Goal: Task Accomplishment & Management: Use online tool/utility

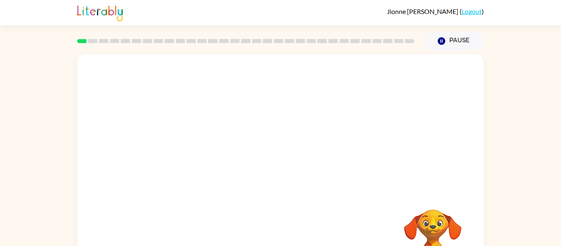
click at [281, 184] on div "Your browser must support playing .mp4 files to use Literably. Please try using…" at bounding box center [280, 171] width 407 height 235
click at [280, 164] on button "button" at bounding box center [280, 176] width 53 height 30
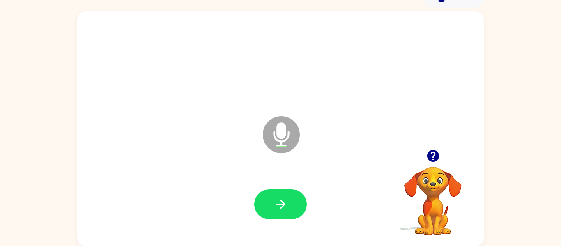
scroll to position [42, 0]
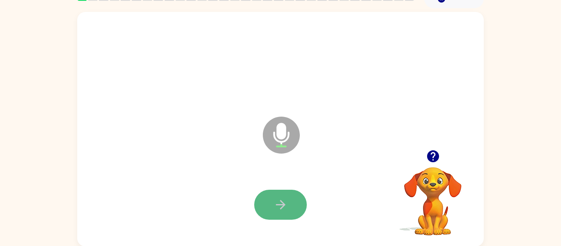
click at [281, 198] on icon "button" at bounding box center [281, 205] width 14 height 14
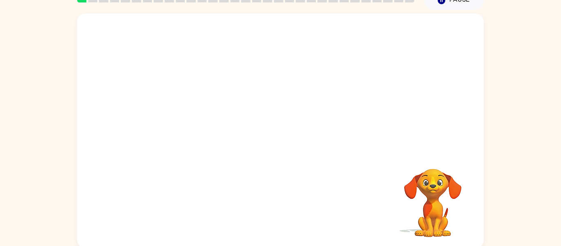
scroll to position [43, 0]
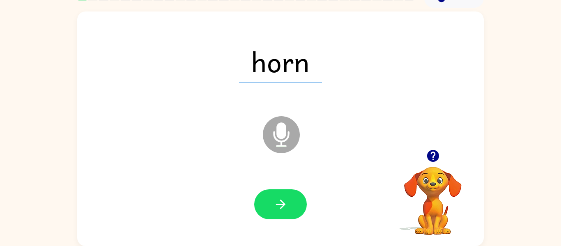
click at [282, 143] on icon at bounding box center [281, 134] width 37 height 37
click at [280, 199] on icon "button" at bounding box center [281, 204] width 14 height 14
click at [283, 138] on icon "Microphone The Microphone is here when it is your turn to talk" at bounding box center [322, 145] width 123 height 62
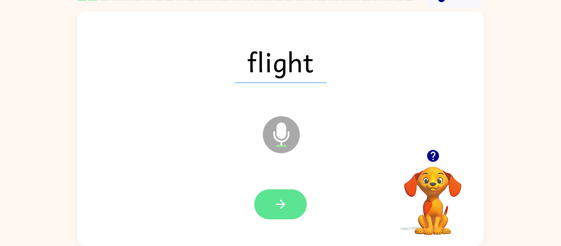
click at [271, 201] on button "button" at bounding box center [280, 204] width 53 height 30
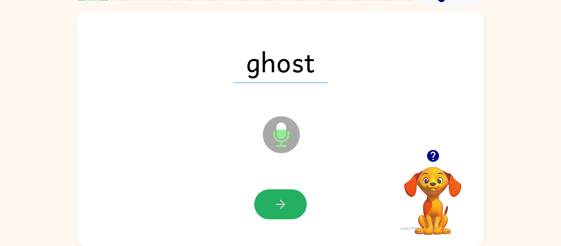
click at [271, 201] on button "button" at bounding box center [280, 204] width 53 height 30
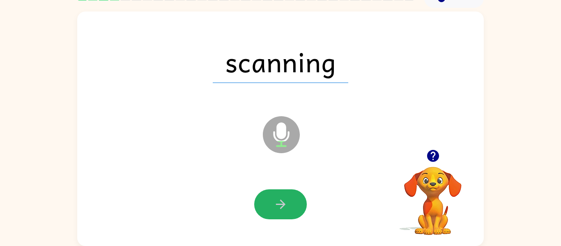
click at [271, 201] on button "button" at bounding box center [280, 204] width 53 height 30
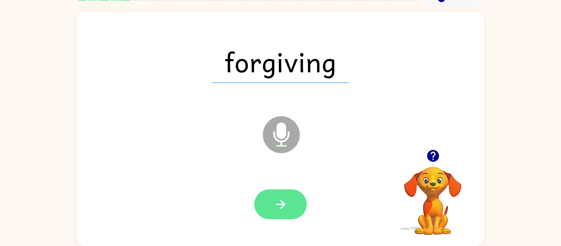
click at [270, 198] on button "button" at bounding box center [280, 204] width 53 height 30
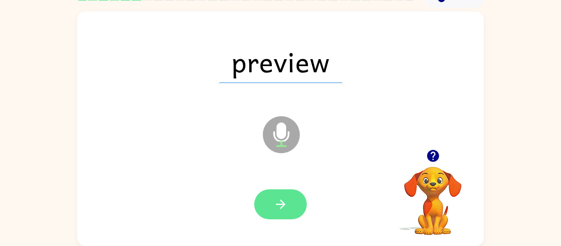
click at [274, 207] on icon "button" at bounding box center [281, 204] width 14 height 14
click at [282, 201] on icon "button" at bounding box center [280, 204] width 9 height 9
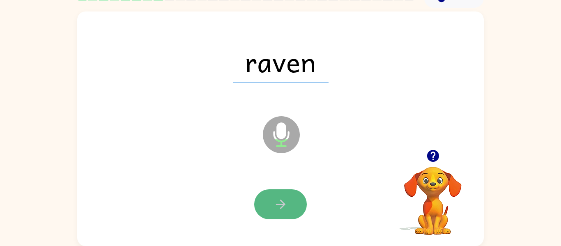
click at [281, 202] on icon "button" at bounding box center [280, 204] width 9 height 9
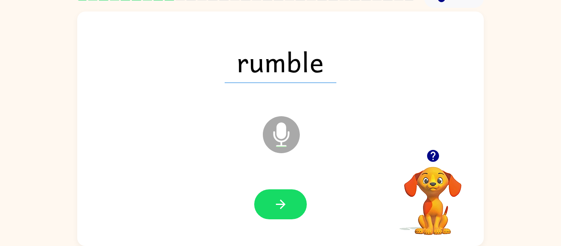
click at [281, 202] on icon "button" at bounding box center [280, 204] width 9 height 9
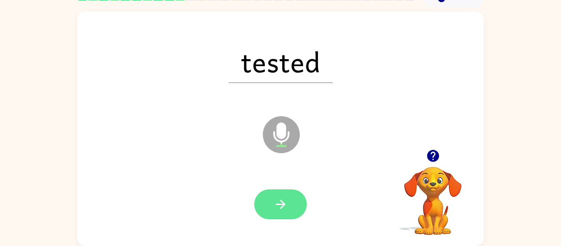
click at [280, 203] on icon "button" at bounding box center [281, 204] width 14 height 14
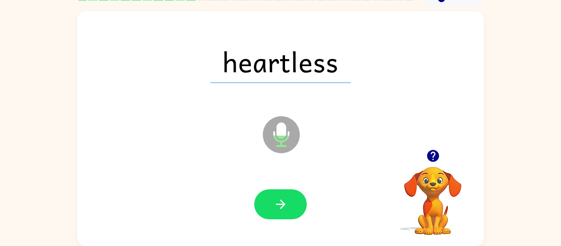
click at [280, 203] on icon "button" at bounding box center [281, 204] width 14 height 14
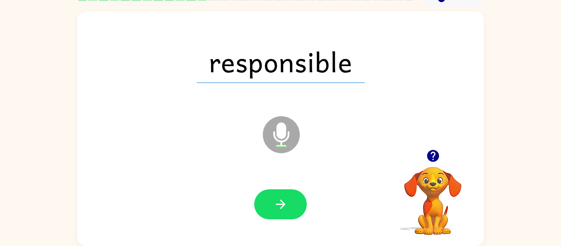
scroll to position [42, 0]
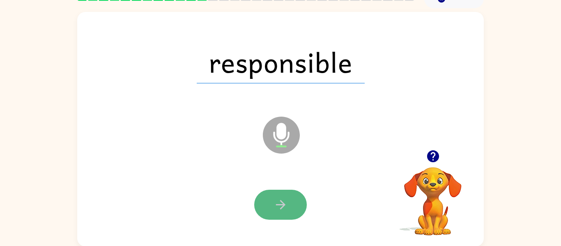
click at [279, 203] on icon "button" at bounding box center [281, 205] width 14 height 14
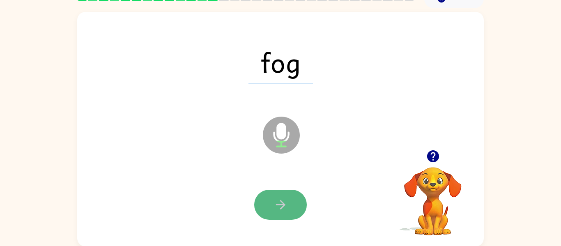
click at [278, 203] on icon "button" at bounding box center [281, 205] width 14 height 14
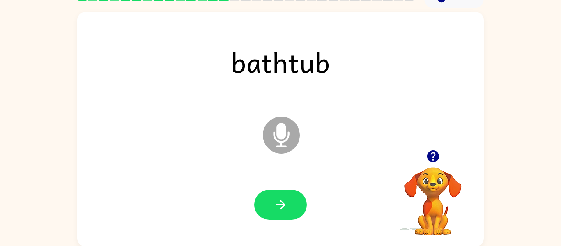
click at [278, 203] on icon "button" at bounding box center [281, 205] width 14 height 14
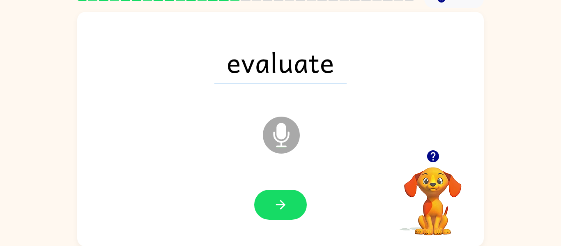
click at [278, 203] on icon "button" at bounding box center [281, 205] width 14 height 14
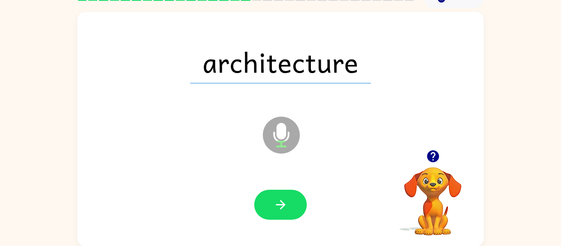
click at [278, 203] on icon "button" at bounding box center [281, 205] width 14 height 14
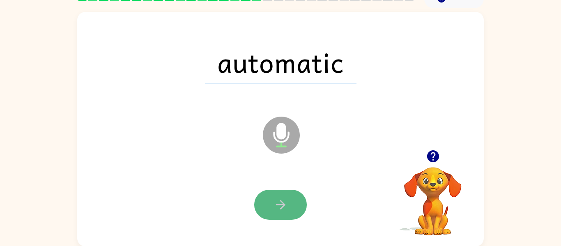
click at [281, 205] on icon "button" at bounding box center [280, 204] width 9 height 9
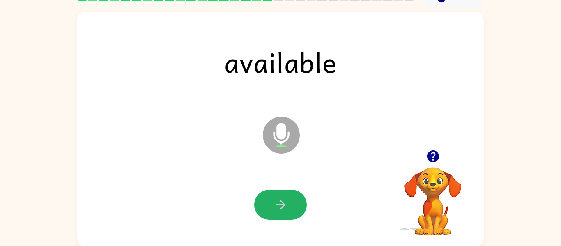
click at [281, 205] on icon "button" at bounding box center [280, 204] width 9 height 9
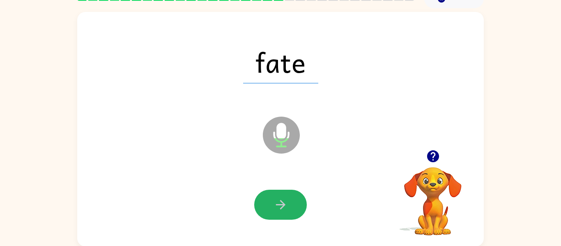
click at [281, 205] on icon "button" at bounding box center [280, 204] width 9 height 9
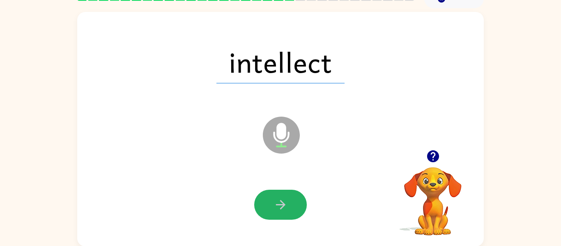
click at [281, 205] on icon "button" at bounding box center [280, 204] width 9 height 9
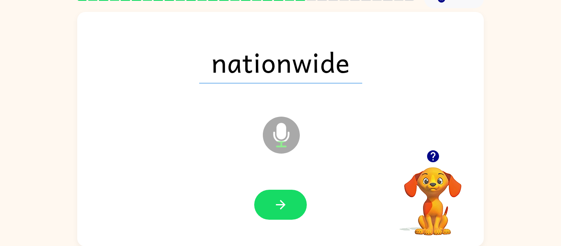
click at [281, 205] on icon "button" at bounding box center [280, 204] width 9 height 9
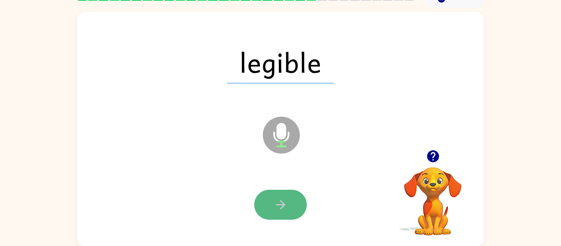
click at [281, 205] on icon "button" at bounding box center [280, 204] width 9 height 9
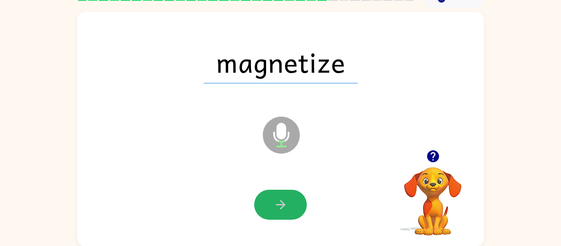
click at [281, 205] on icon "button" at bounding box center [280, 204] width 9 height 9
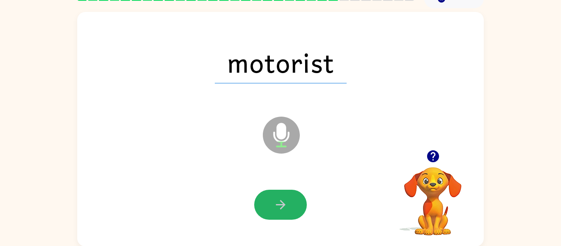
click at [281, 205] on icon "button" at bounding box center [280, 204] width 9 height 9
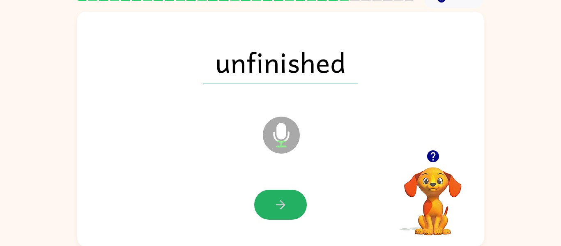
click at [281, 205] on icon "button" at bounding box center [280, 204] width 9 height 9
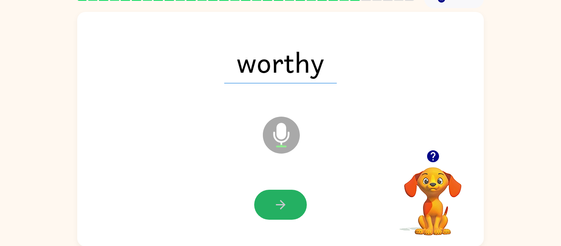
click at [281, 205] on icon "button" at bounding box center [280, 204] width 9 height 9
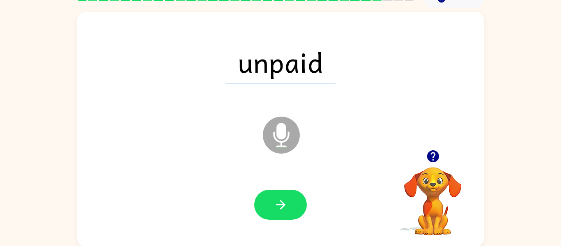
click at [281, 205] on icon "button" at bounding box center [280, 204] width 9 height 9
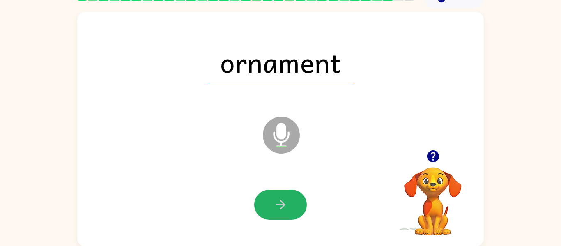
click at [281, 205] on icon "button" at bounding box center [280, 204] width 9 height 9
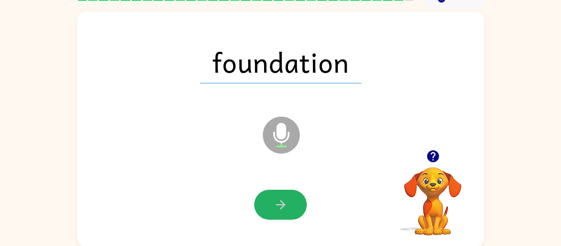
click at [281, 205] on icon "button" at bounding box center [280, 204] width 9 height 9
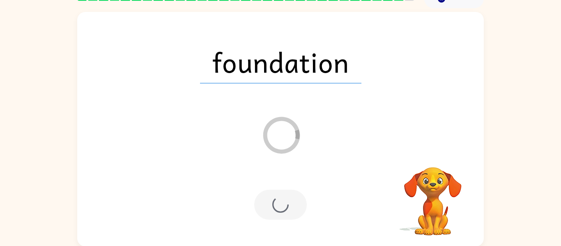
scroll to position [28, 0]
